Goal: Task Accomplishment & Management: Manage account settings

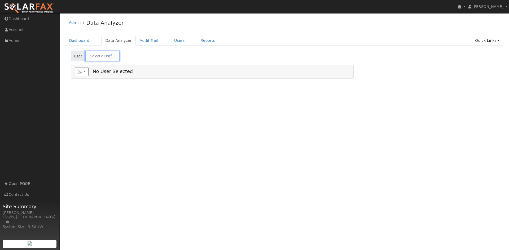
type input "[PERSON_NAME]"
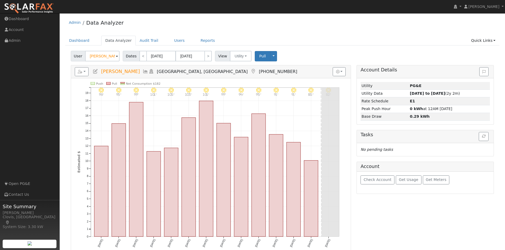
click at [237, 33] on div "Admin Data Analyzer Dashboard Data Analyzer Audit Trail Users Reports Quick Lin…" at bounding box center [282, 164] width 440 height 296
click at [84, 75] on button "button" at bounding box center [82, 71] width 14 height 9
click at [57, 74] on ul "Navigation Dashboard Account Admin Links Open PG&E Contact Us" at bounding box center [30, 139] width 60 height 250
drag, startPoint x: 68, startPoint y: 23, endPoint x: 118, endPoint y: 27, distance: 50.0
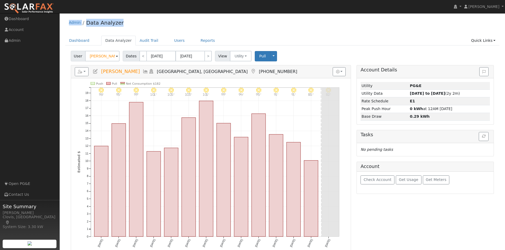
click at [118, 27] on div "Admin Data Analyzer" at bounding box center [282, 24] width 434 height 16
click at [171, 40] on link "Users" at bounding box center [179, 41] width 19 height 10
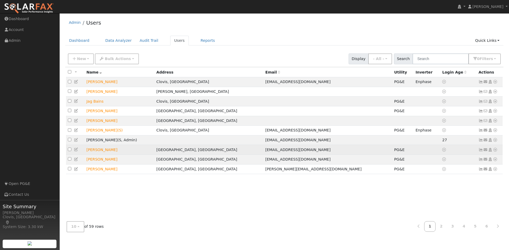
click at [76, 151] on icon at bounding box center [76, 150] width 5 height 4
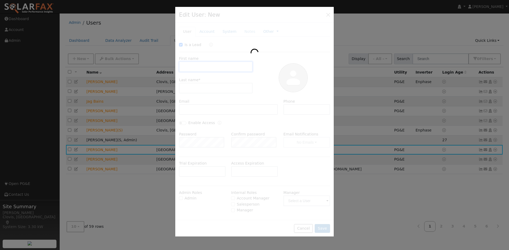
checkbox input "true"
type input "Rafael"
type input "Calderon"
type input "ralph89892@gmail.com"
type input "5596919181"
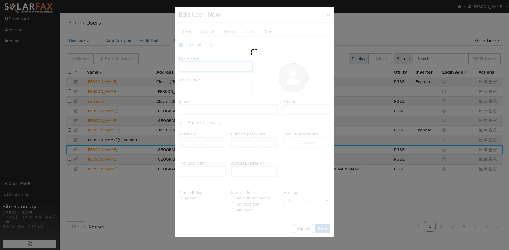
type input "Pacific Gas & Electric"
type input "PG&E"
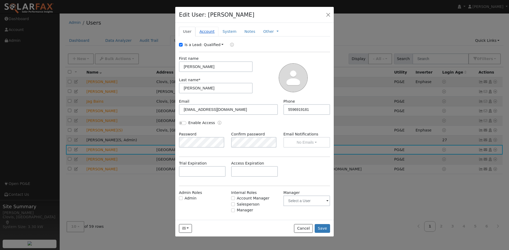
click at [207, 30] on link "Account" at bounding box center [206, 32] width 23 height 10
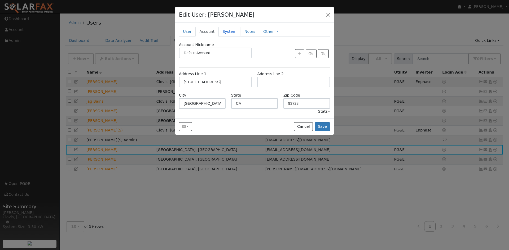
click at [224, 32] on link "System" at bounding box center [229, 32] width 22 height 10
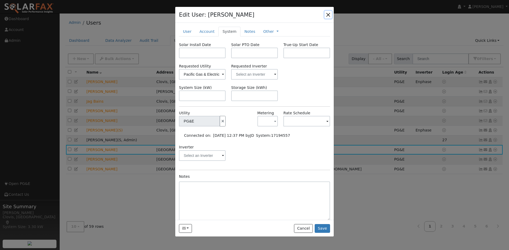
click at [328, 14] on button "button" at bounding box center [327, 14] width 7 height 7
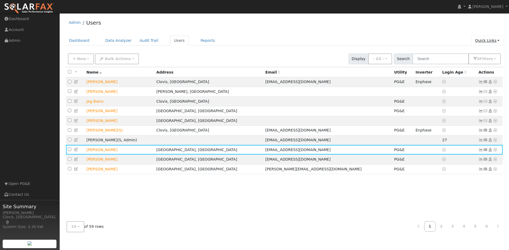
click at [488, 41] on link "Quick Links" at bounding box center [487, 41] width 32 height 10
click at [283, 19] on div "Admin Users" at bounding box center [284, 24] width 438 height 16
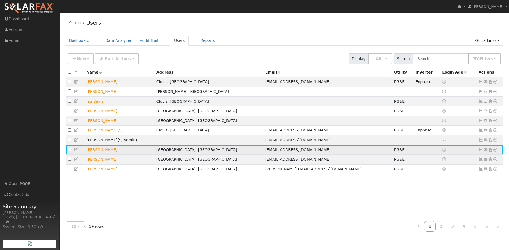
click at [78, 152] on icon at bounding box center [76, 150] width 5 height 4
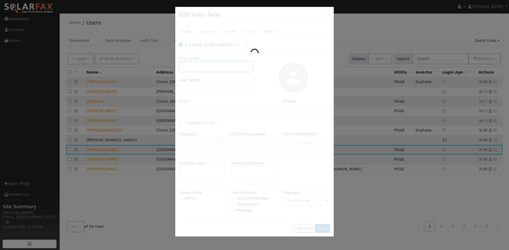
type input "Rafael"
type input "Calderon"
type input "ralph89892@gmail.com"
type input "5596919181"
type input "Default Account"
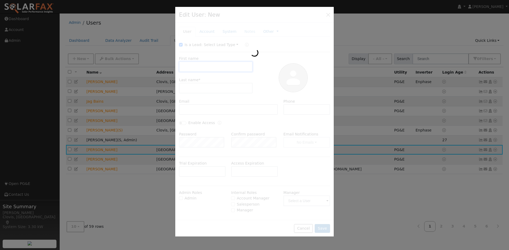
type input "[STREET_ADDRESS]"
type input "Fresno"
type input "CA"
type input "93728"
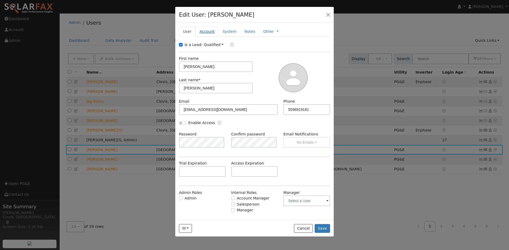
click at [210, 29] on link "Account" at bounding box center [206, 32] width 23 height 10
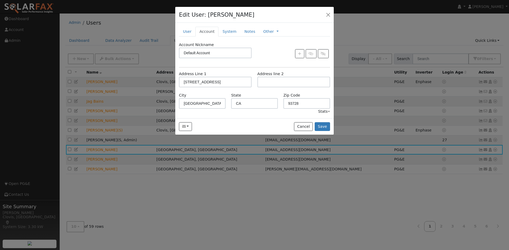
click at [279, 23] on div "New Account Nickname Cancel Create Are you sure you want to create new account …" at bounding box center [254, 70] width 158 height 95
click at [329, 16] on button "button" at bounding box center [327, 14] width 7 height 7
